Goal: Task Accomplishment & Management: Complete application form

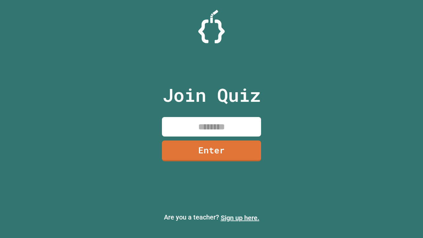
click at [240, 218] on link "Sign up here." at bounding box center [240, 218] width 39 height 8
